Goal: Task Accomplishment & Management: Complete application form

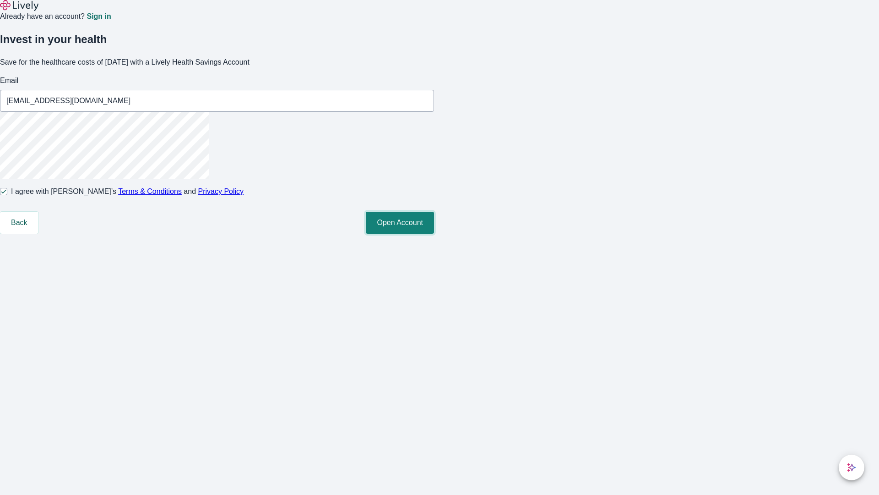
click at [434, 234] on button "Open Account" at bounding box center [400, 223] width 68 height 22
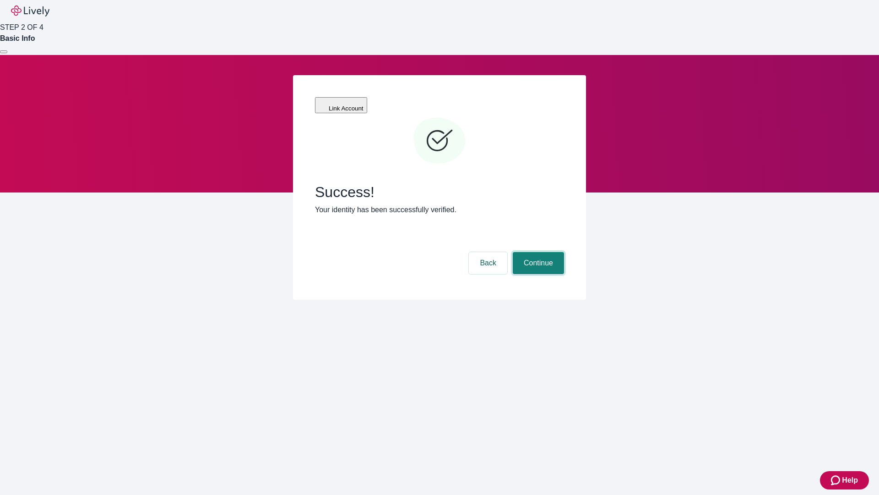
click at [537, 252] on button "Continue" at bounding box center [538, 263] width 51 height 22
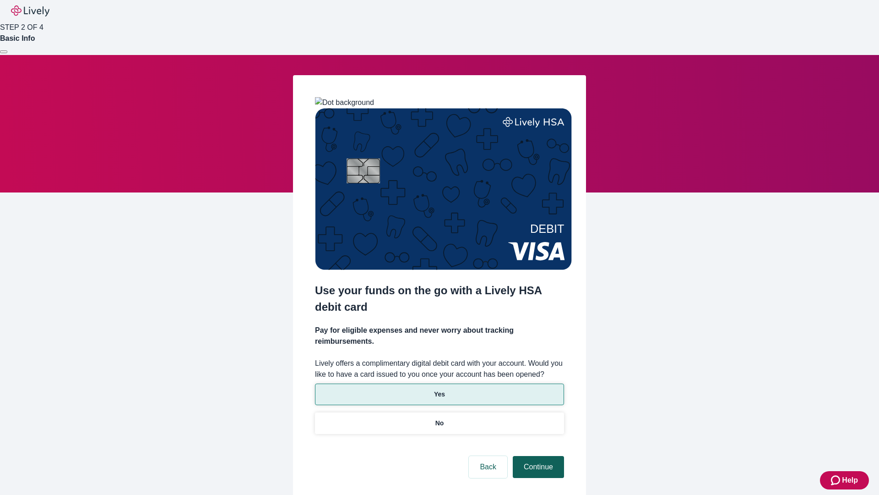
click at [439, 389] on p "Yes" at bounding box center [439, 394] width 11 height 10
click at [537, 456] on button "Continue" at bounding box center [538, 467] width 51 height 22
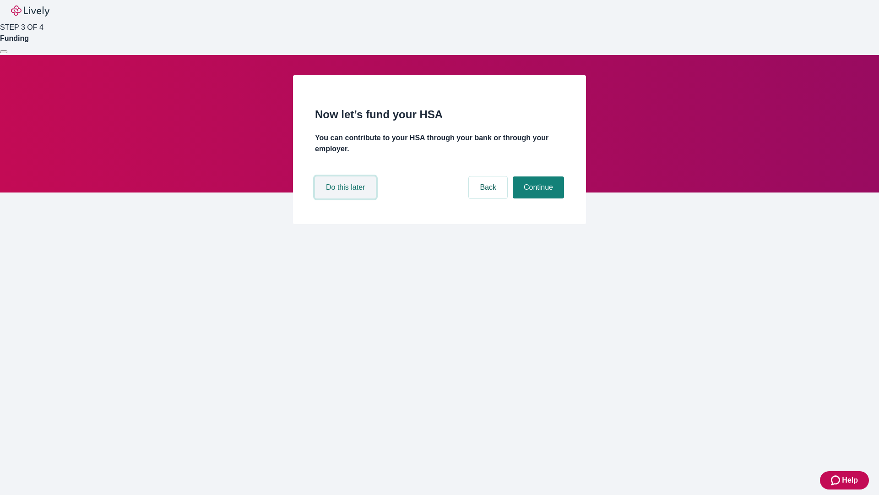
click at [347, 198] on button "Do this later" at bounding box center [345, 187] width 61 height 22
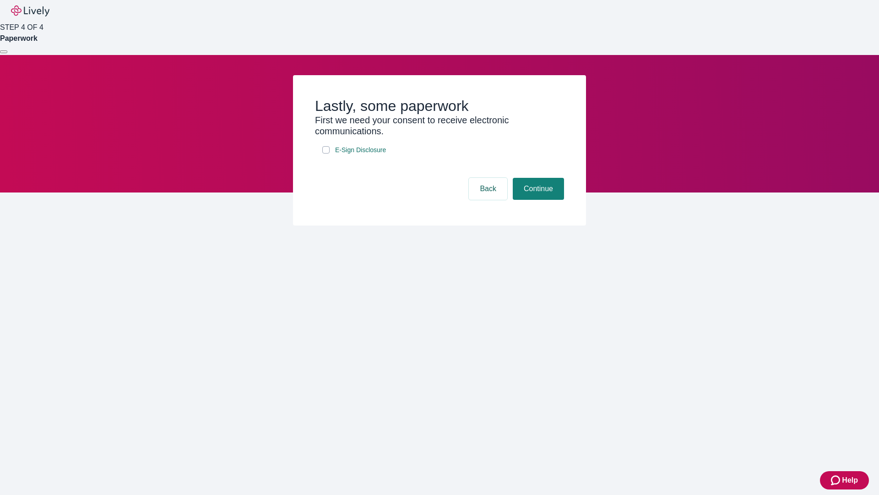
click at [326, 153] on input "E-Sign Disclosure" at bounding box center [325, 149] width 7 height 7
checkbox input "true"
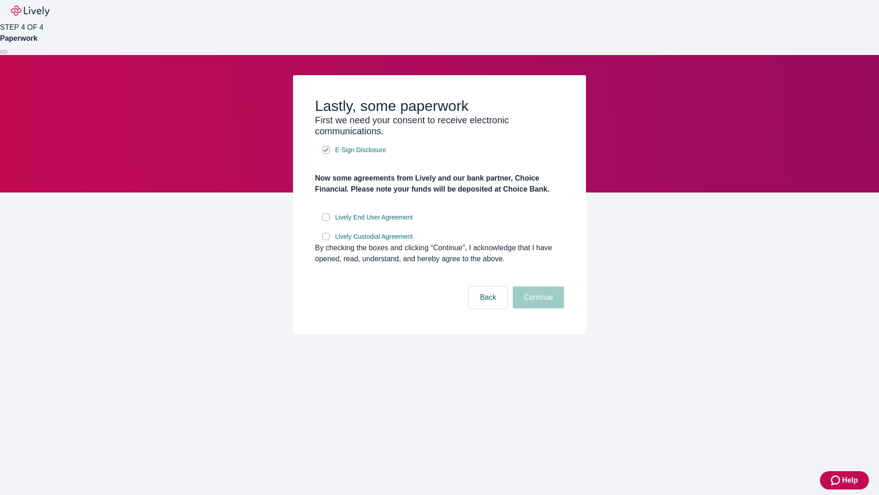
click at [326, 221] on input "Lively End User Agreement" at bounding box center [325, 216] width 7 height 7
checkbox input "true"
click at [326, 240] on input "Lively Custodial Agreement" at bounding box center [325, 236] width 7 height 7
checkbox input "true"
click at [537, 308] on button "Continue" at bounding box center [538, 297] width 51 height 22
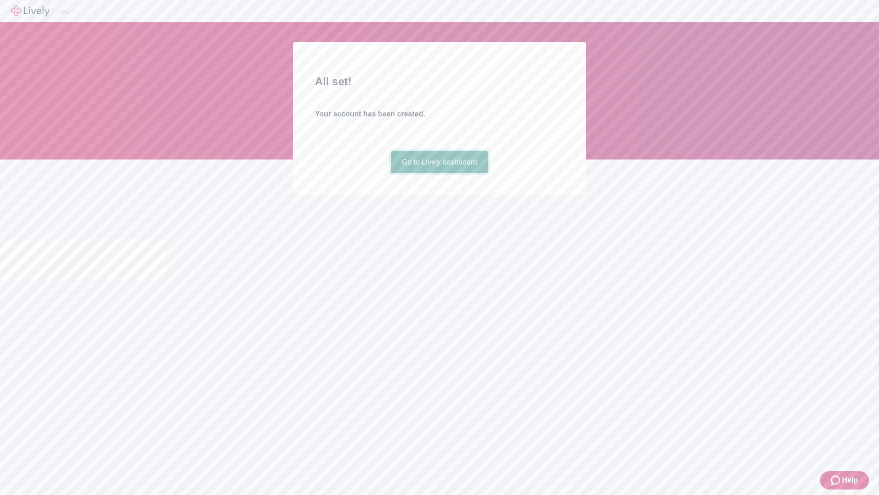
click at [439, 173] on link "Go to Lively dashboard" at bounding box center [440, 162] width 98 height 22
